Goal: Task Accomplishment & Management: Manage account settings

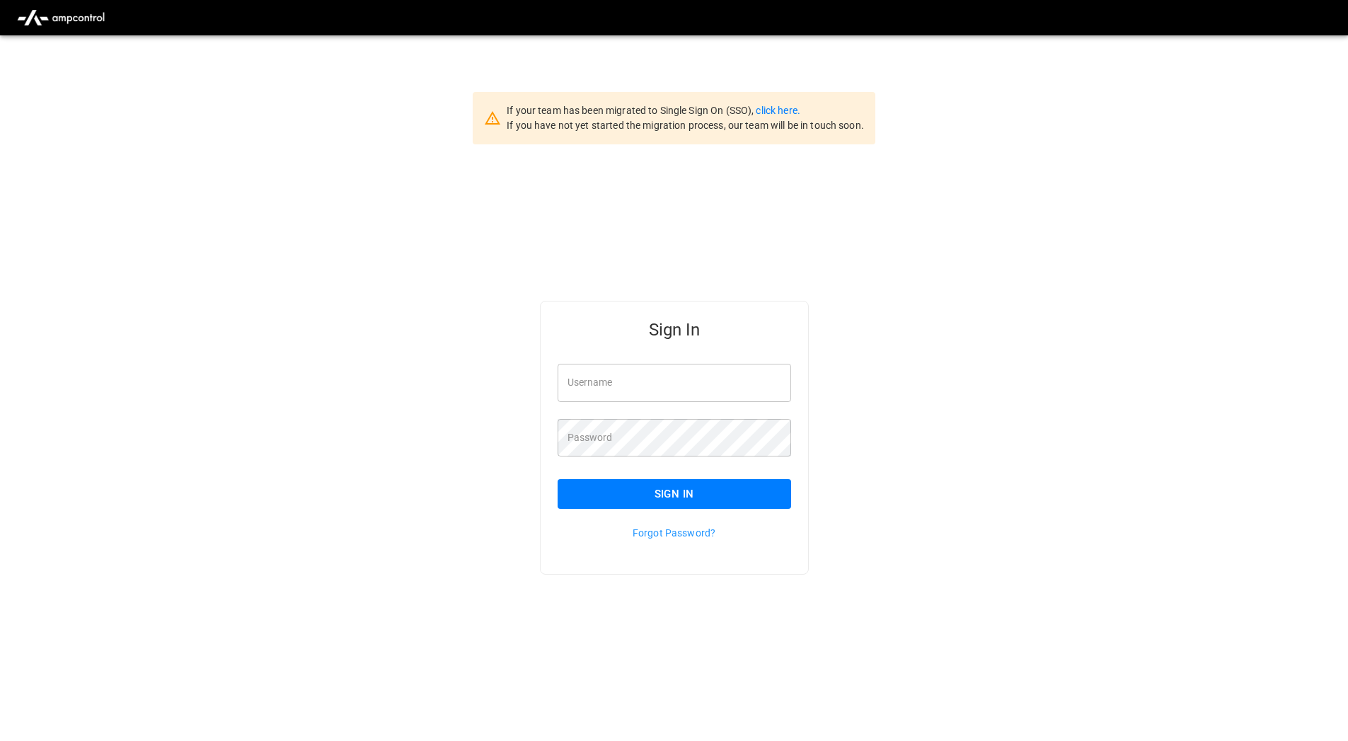
click at [623, 380] on input "Username" at bounding box center [675, 383] width 234 height 38
type input "**********"
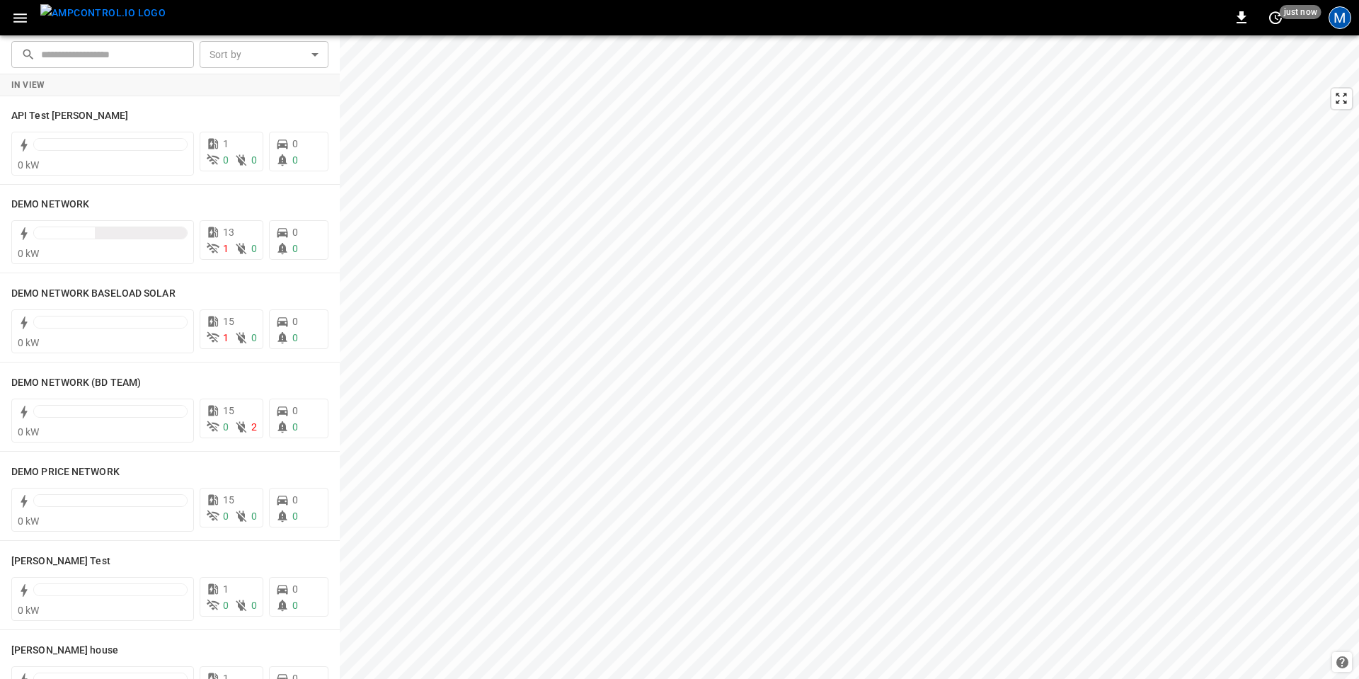
click at [1342, 21] on div "M" at bounding box center [1339, 17] width 23 height 23
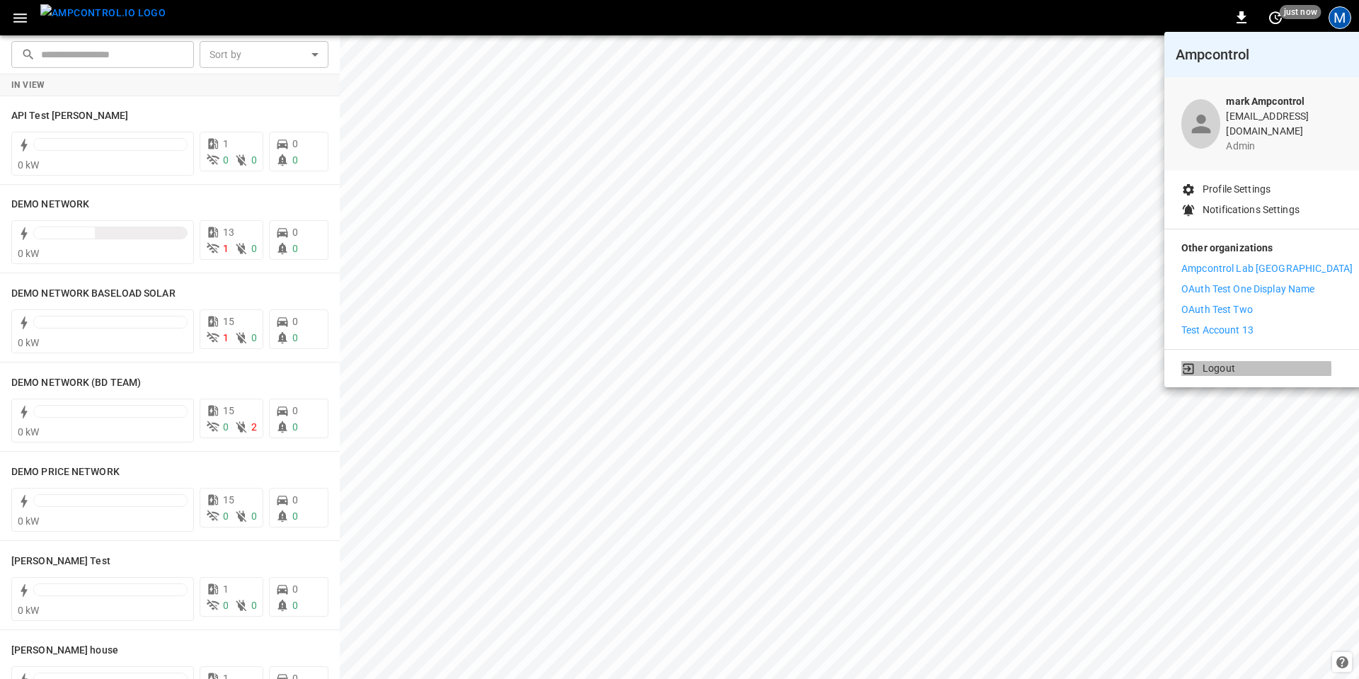
click at [1209, 361] on p "Logout" at bounding box center [1218, 368] width 33 height 15
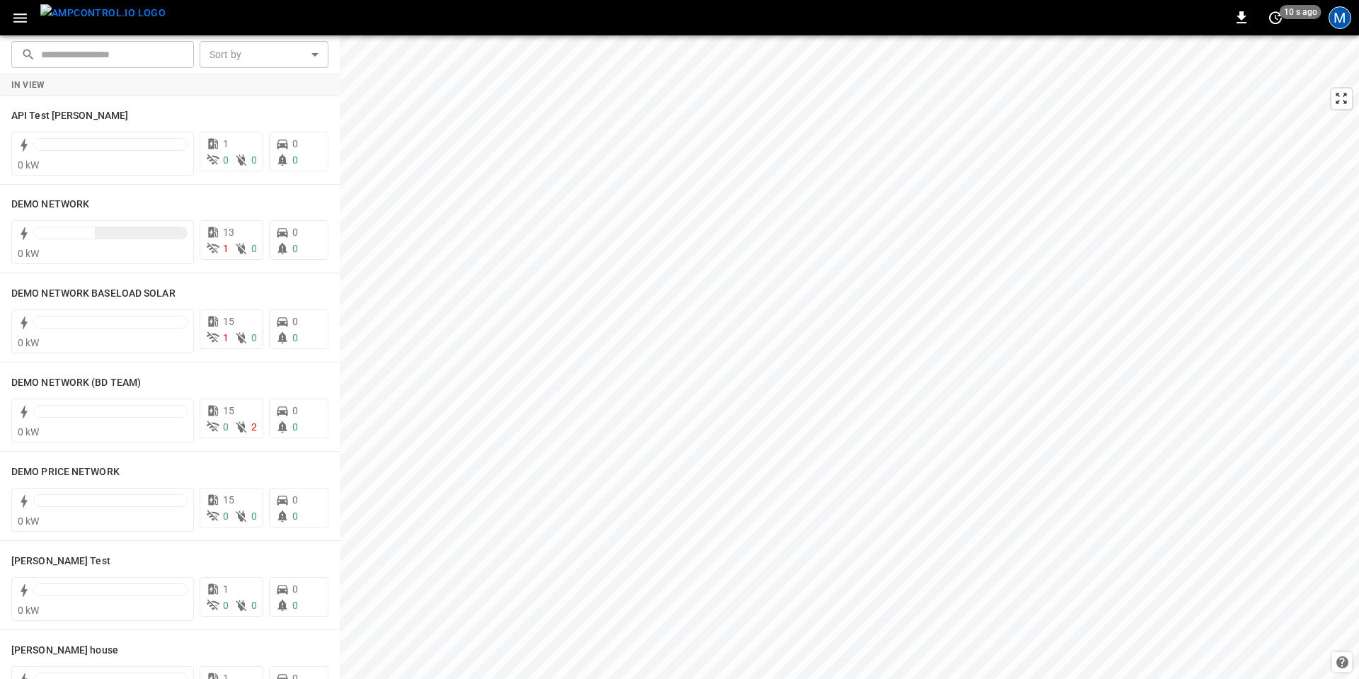
click at [1342, 17] on div "M" at bounding box center [1339, 17] width 23 height 23
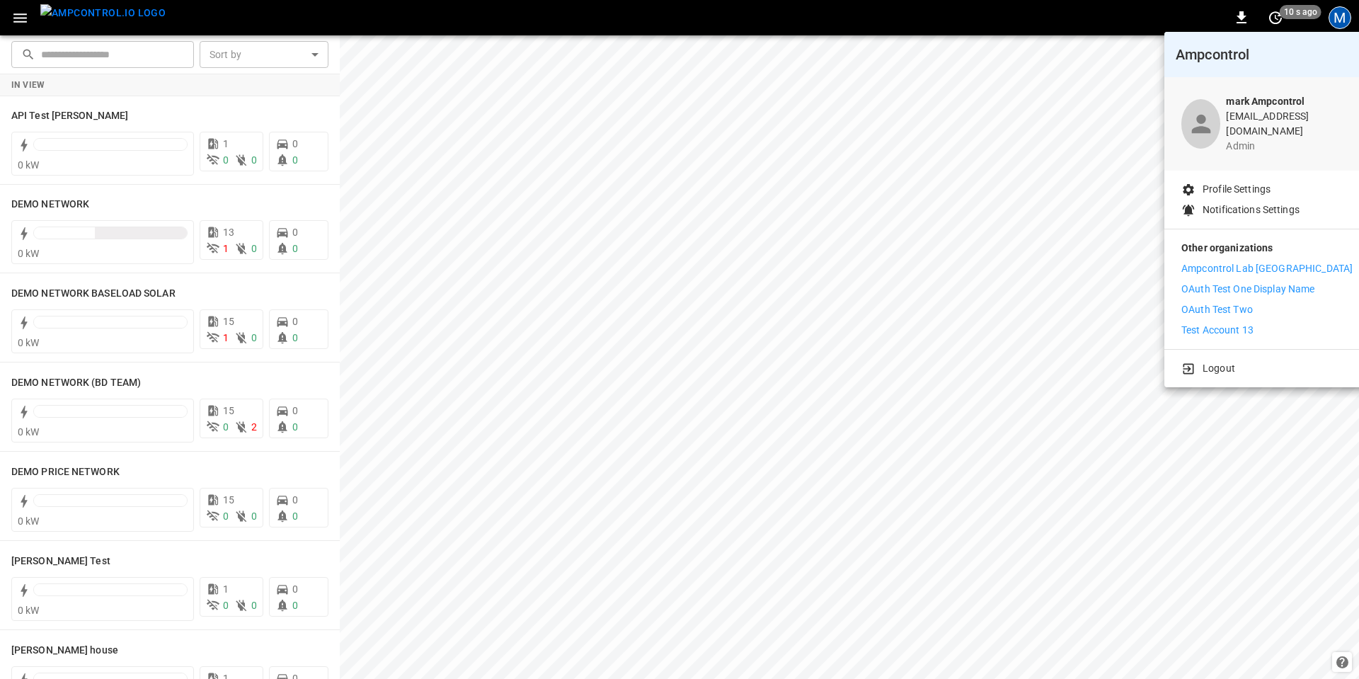
click at [1214, 362] on p "Logout" at bounding box center [1218, 368] width 33 height 15
